Goal: Find specific page/section: Find specific page/section

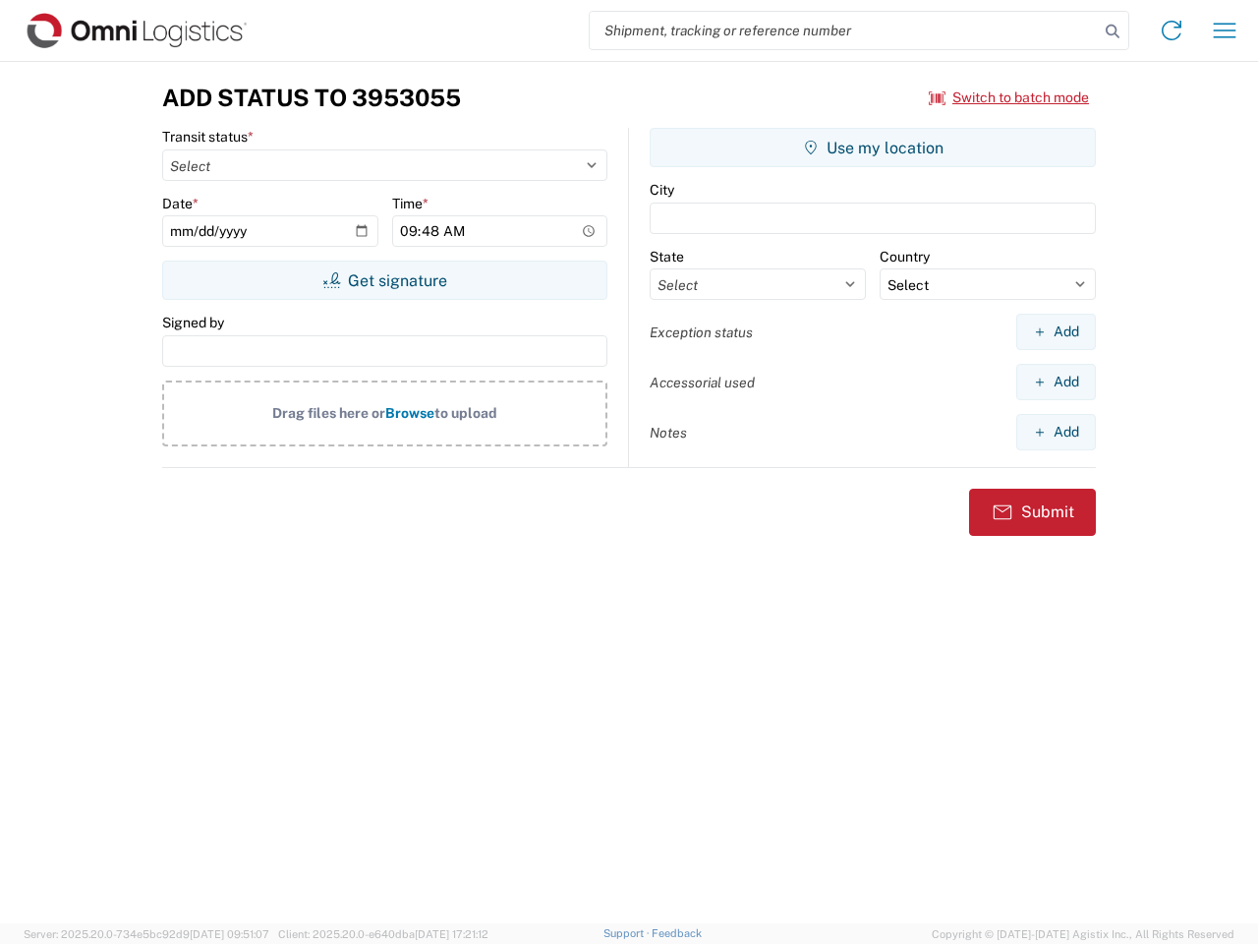
click at [844, 30] on input "search" at bounding box center [844, 30] width 509 height 37
click at [1113, 31] on icon at bounding box center [1113, 32] width 28 height 28
click at [1172, 30] on icon at bounding box center [1171, 30] width 31 height 31
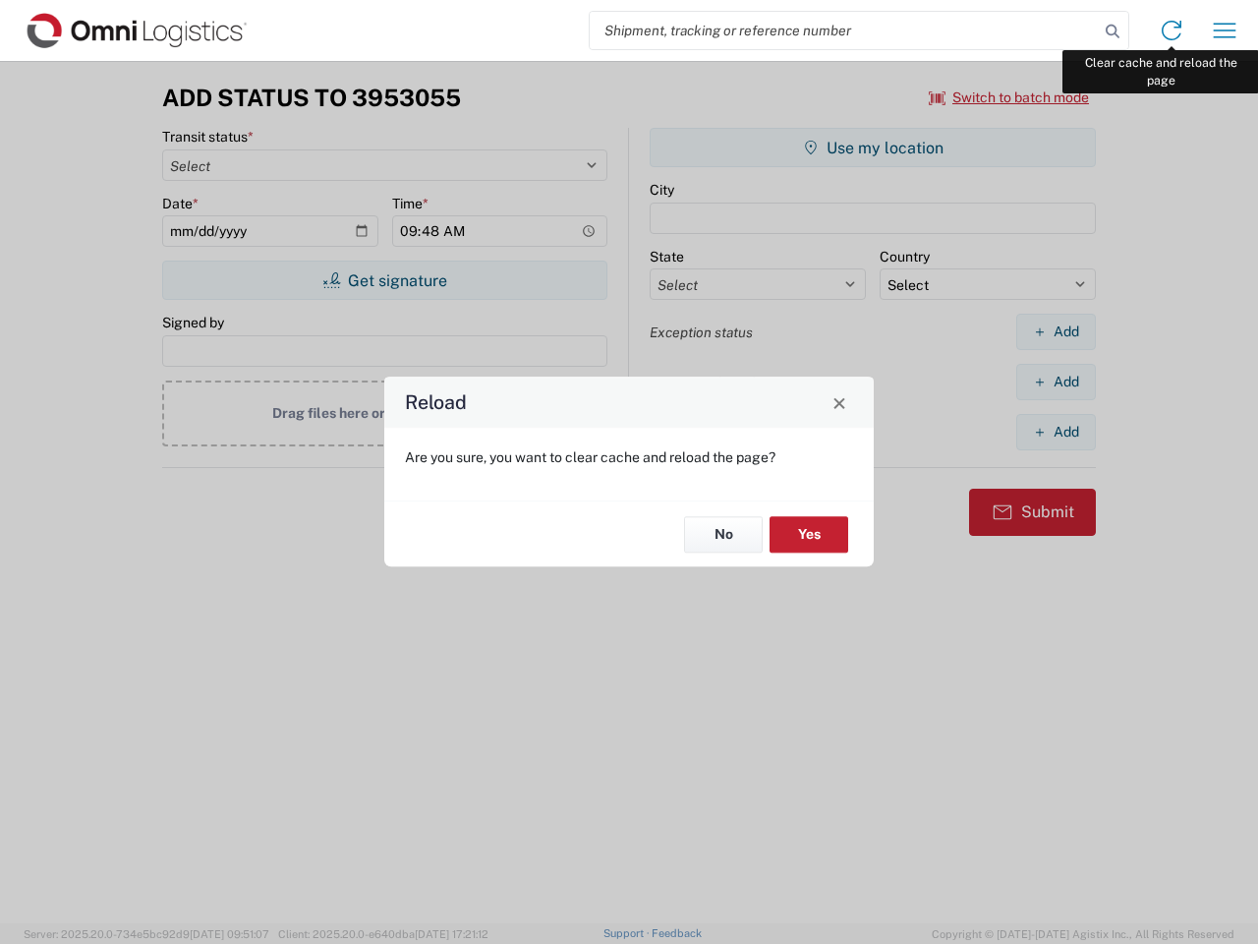
click at [1225, 30] on div "Reload Are you sure, you want to clear cache and reload the page? No Yes" at bounding box center [629, 472] width 1258 height 944
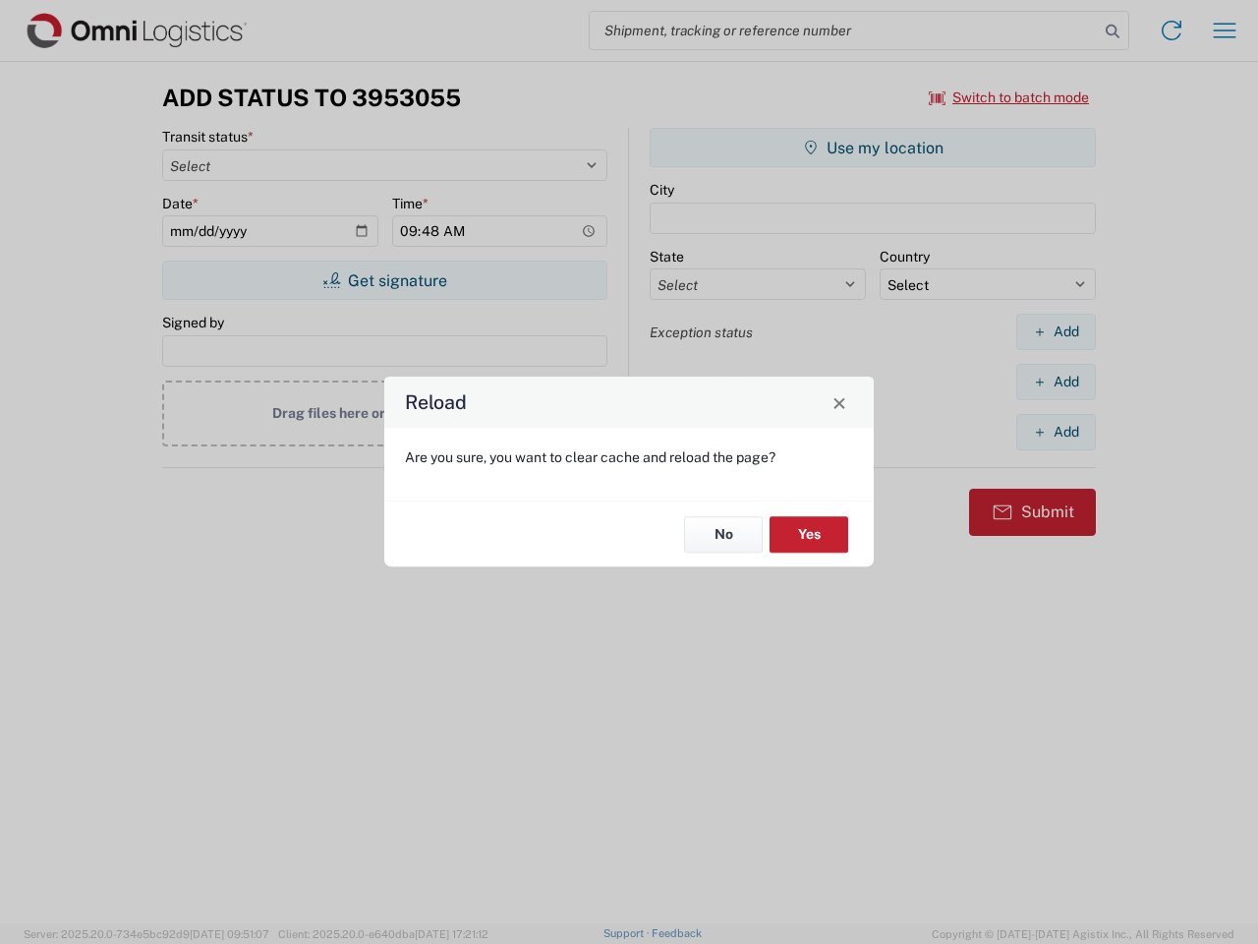
click at [1009, 97] on div "Reload Are you sure, you want to clear cache and reload the page? No Yes" at bounding box center [629, 472] width 1258 height 944
click at [384, 280] on div "Reload Are you sure, you want to clear cache and reload the page? No Yes" at bounding box center [629, 472] width 1258 height 944
click at [873, 147] on div "Reload Are you sure, you want to clear cache and reload the page? No Yes" at bounding box center [629, 472] width 1258 height 944
click at [1056, 331] on div "Reload Are you sure, you want to clear cache and reload the page? No Yes" at bounding box center [629, 472] width 1258 height 944
click at [1056, 381] on div "Reload Are you sure, you want to clear cache and reload the page? No Yes" at bounding box center [629, 472] width 1258 height 944
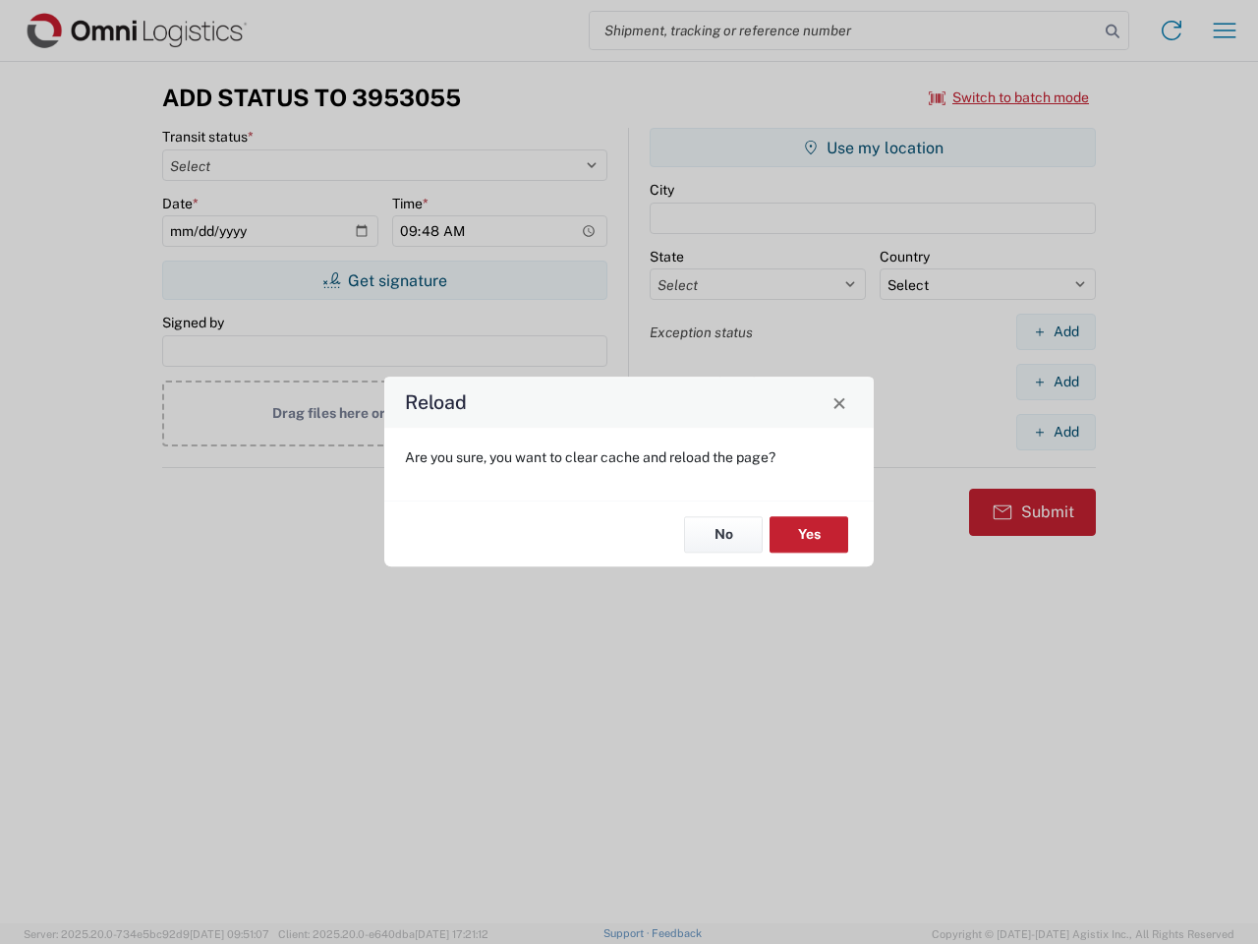
click at [1056, 431] on div "Reload Are you sure, you want to clear cache and reload the page? No Yes" at bounding box center [629, 472] width 1258 height 944
